Goal: Information Seeking & Learning: Learn about a topic

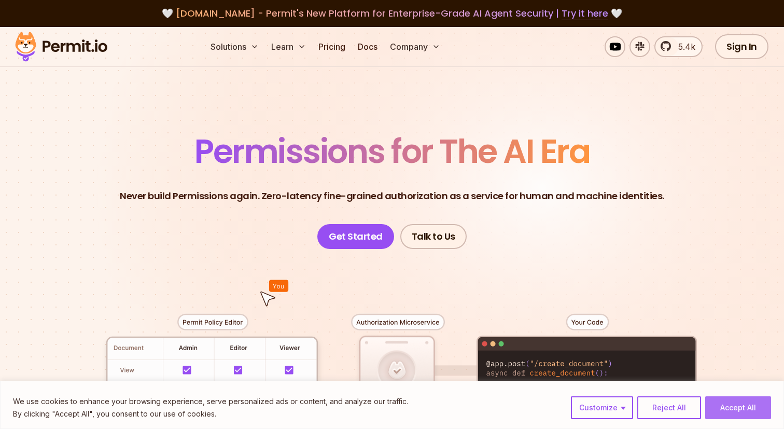
click at [736, 408] on button "Accept All" at bounding box center [738, 407] width 66 height 23
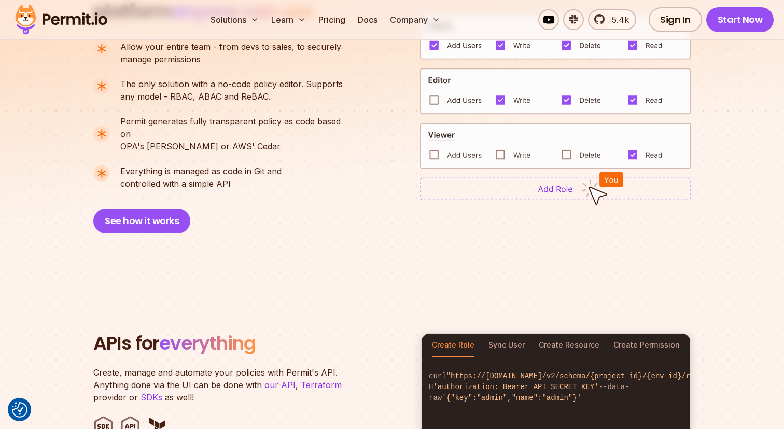
scroll to position [893, 0]
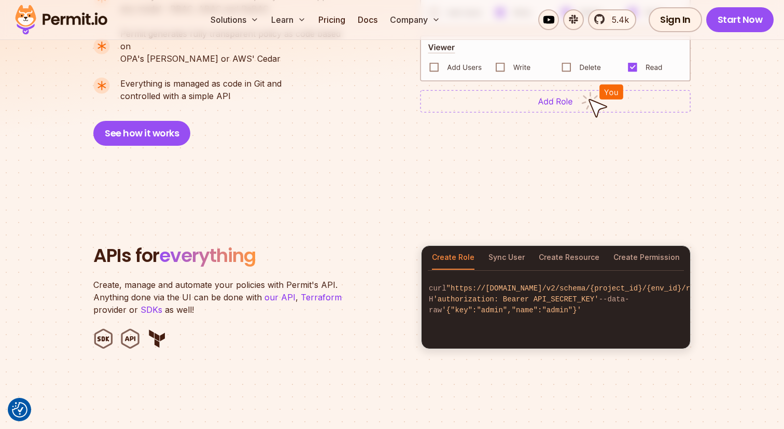
click at [487, 246] on div "Create Role Sync User Create Resource Create Permission" at bounding box center [556, 258] width 269 height 24
click at [494, 246] on button "Sync User" at bounding box center [506, 258] width 36 height 24
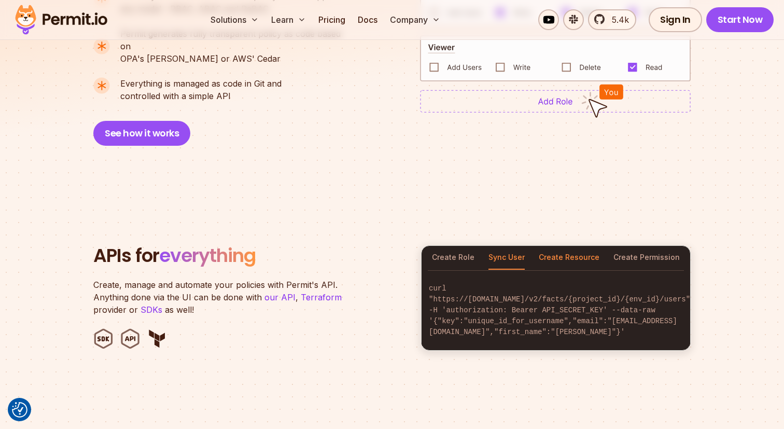
click at [552, 246] on button "Create Resource" at bounding box center [569, 258] width 61 height 24
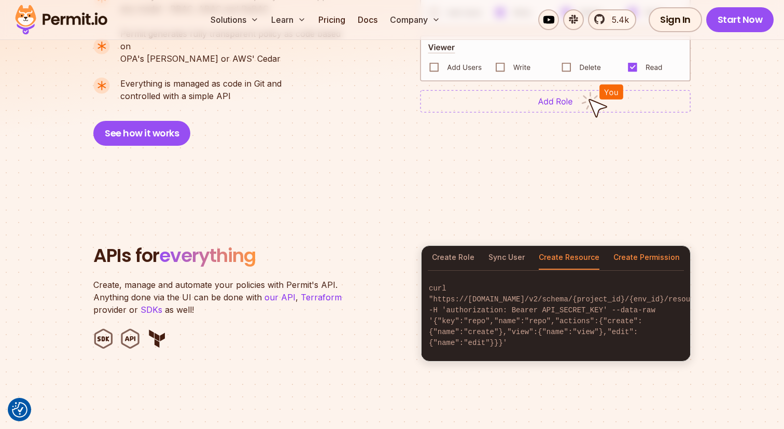
click at [652, 246] on button "Create Permission" at bounding box center [646, 258] width 66 height 24
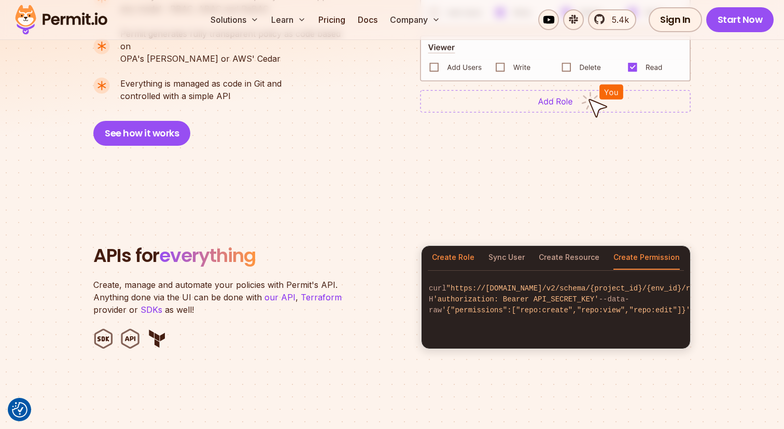
click at [468, 246] on button "Create Role" at bounding box center [453, 258] width 43 height 24
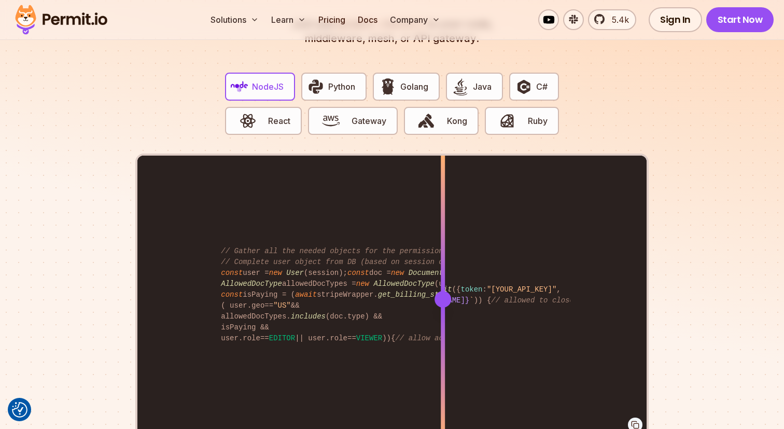
scroll to position [2070, 0]
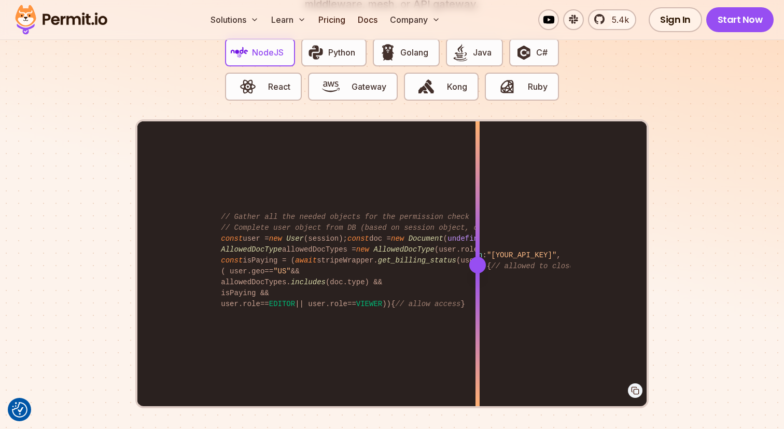
drag, startPoint x: 441, startPoint y: 249, endPoint x: 475, endPoint y: 274, distance: 41.9
click at [476, 274] on div at bounding box center [478, 264] width 4 height 286
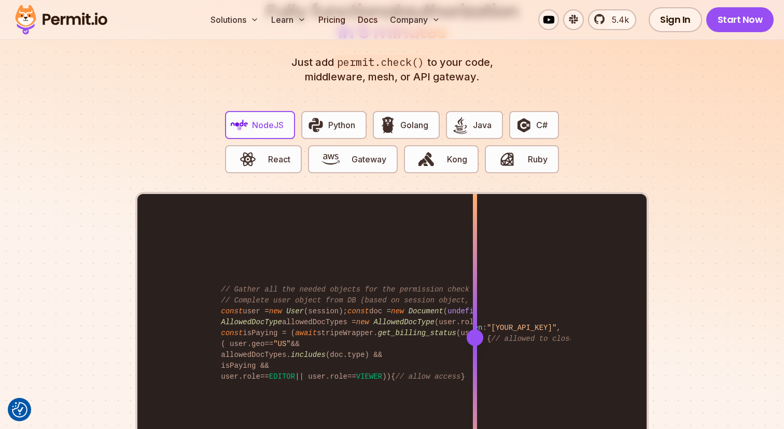
scroll to position [1892, 0]
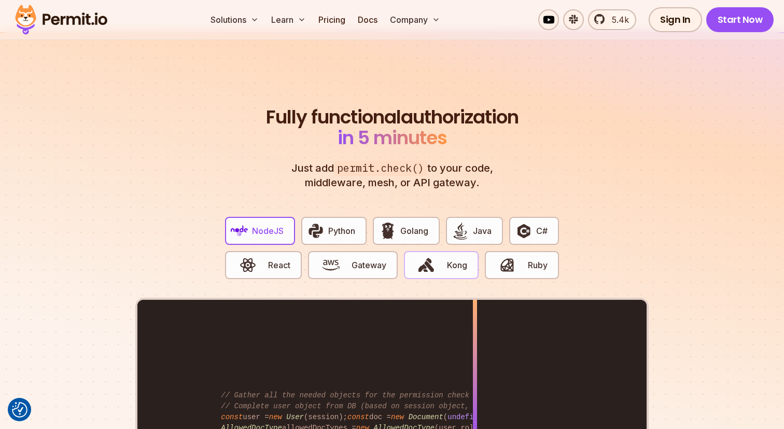
click at [404, 255] on button "Kong" at bounding box center [441, 265] width 75 height 28
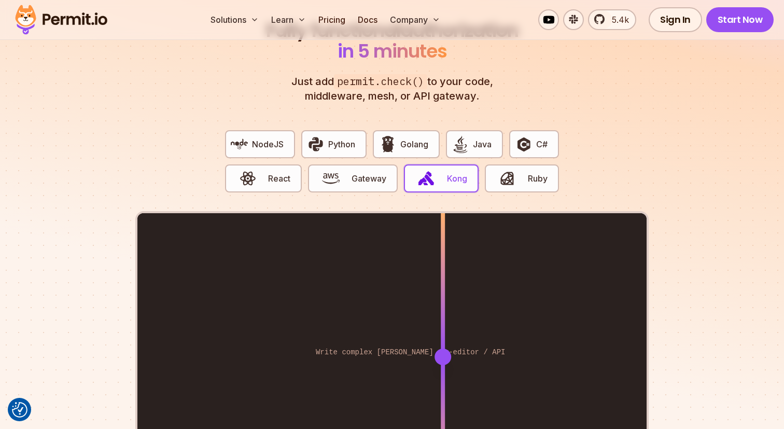
scroll to position [2026, 0]
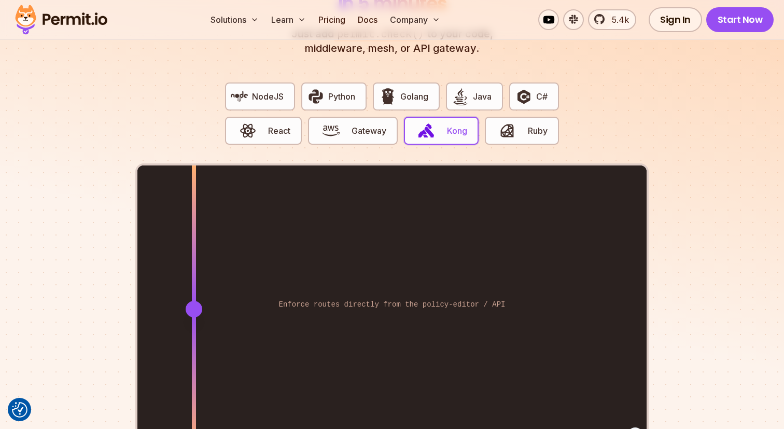
drag, startPoint x: 441, startPoint y: 299, endPoint x: 254, endPoint y: 281, distance: 187.5
click at [196, 281] on div at bounding box center [194, 308] width 4 height 286
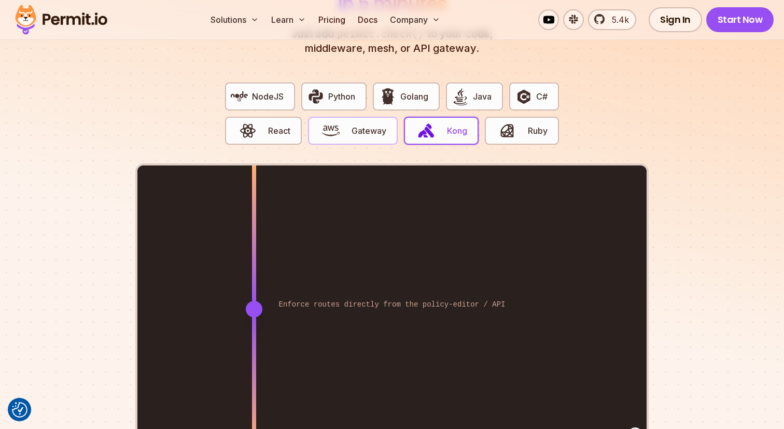
click at [369, 124] on span "Gateway" at bounding box center [369, 130] width 35 height 12
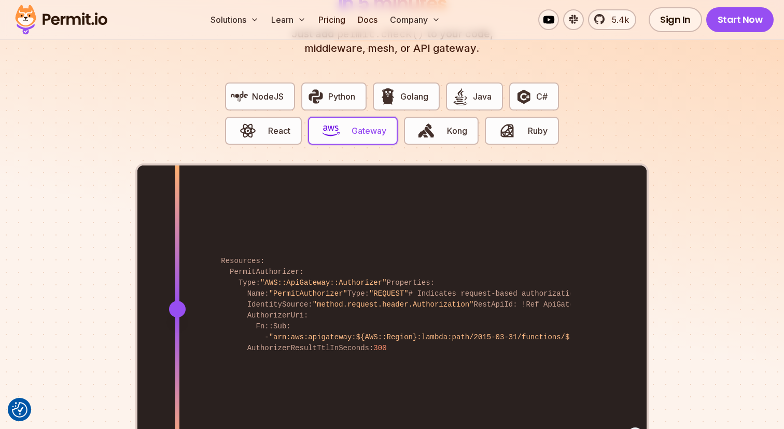
drag, startPoint x: 448, startPoint y: 304, endPoint x: 178, endPoint y: 301, distance: 269.7
click at [178, 301] on div "Resources: PermitAuthorizer: Type: "AWS::ApiGateway::Authorizer" Properties: Na…" at bounding box center [391, 308] width 509 height 286
click at [470, 89] on button "Java" at bounding box center [474, 96] width 57 height 28
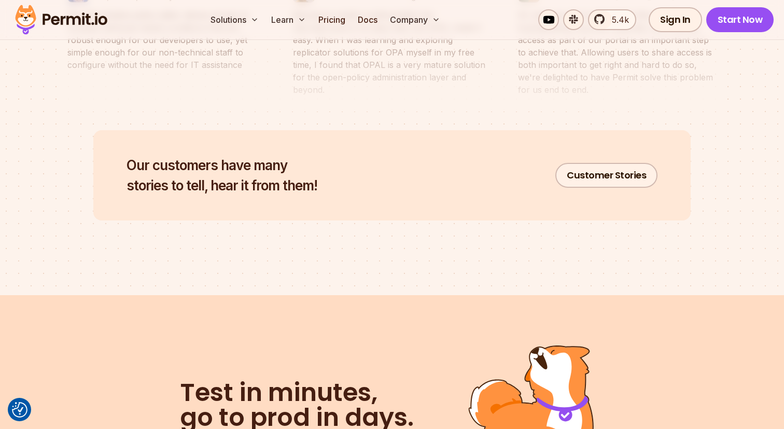
scroll to position [5240, 0]
